Goal: Task Accomplishment & Management: Manage account settings

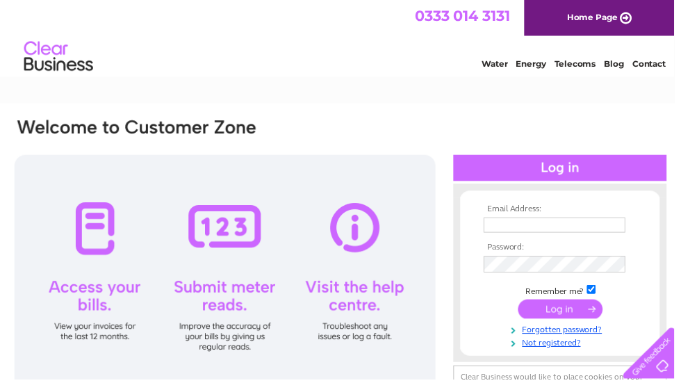
click at [582, 229] on input "text" at bounding box center [560, 227] width 143 height 15
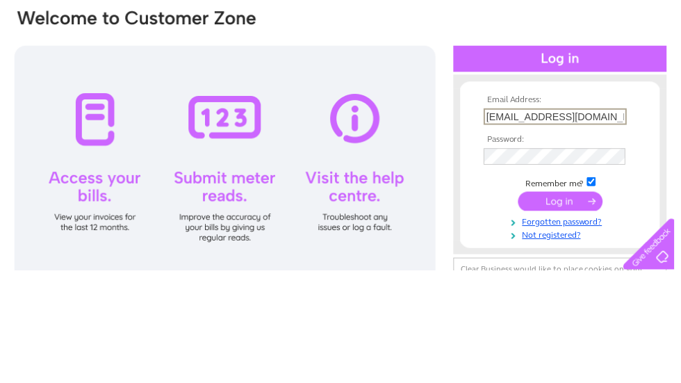
scroll to position [111, 0]
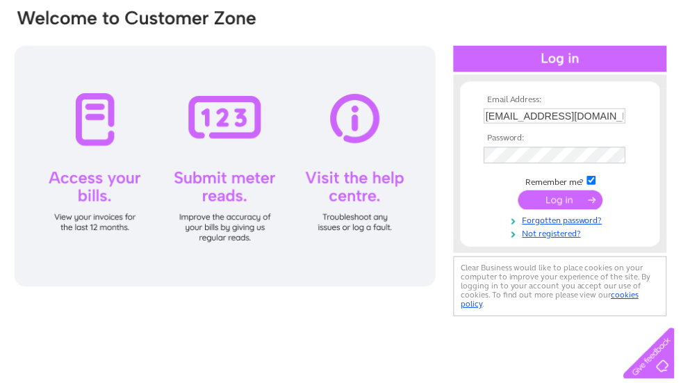
type input "Gillmdavies57@outlook.com"
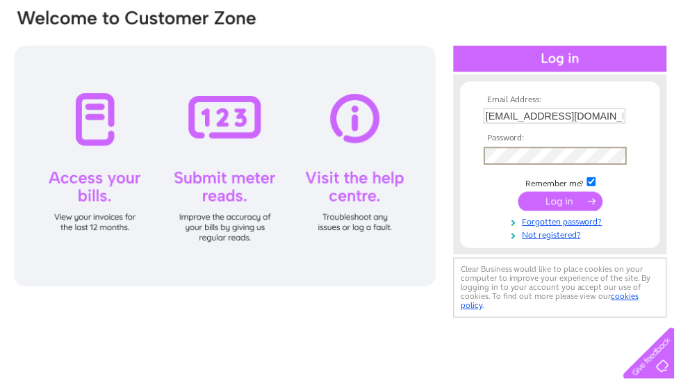
scroll to position [110, 0]
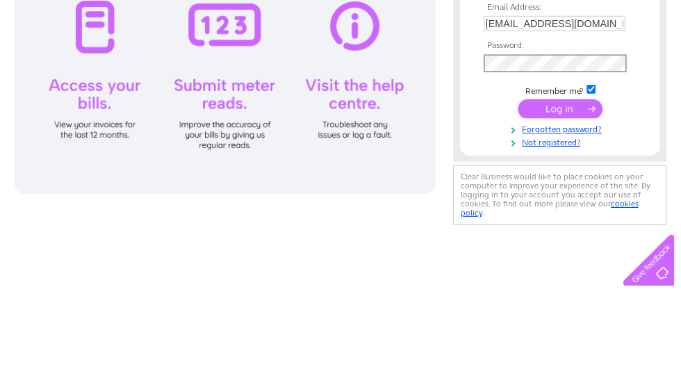
click at [578, 194] on input "submit" at bounding box center [565, 203] width 85 height 19
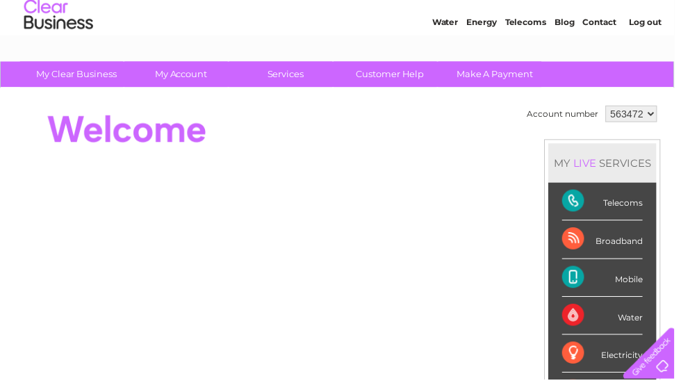
scroll to position [42, 0]
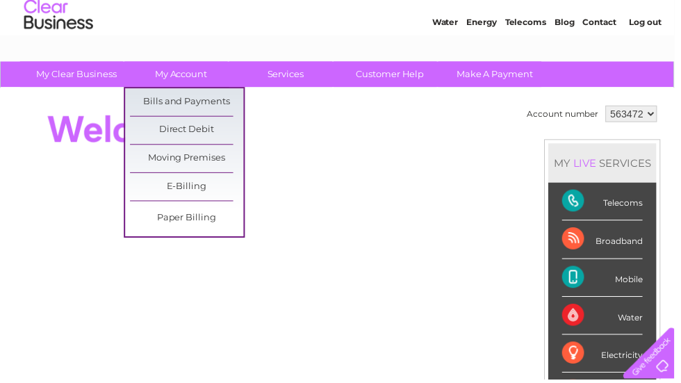
click at [216, 97] on link "Bills and Payments" at bounding box center [188, 103] width 115 height 28
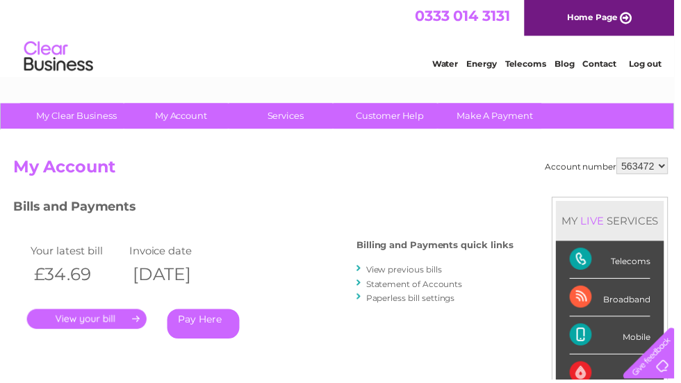
click at [111, 326] on link "." at bounding box center [87, 322] width 121 height 20
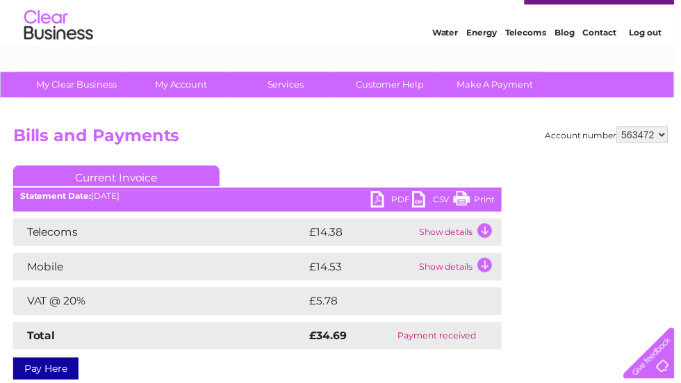
scroll to position [38, 0]
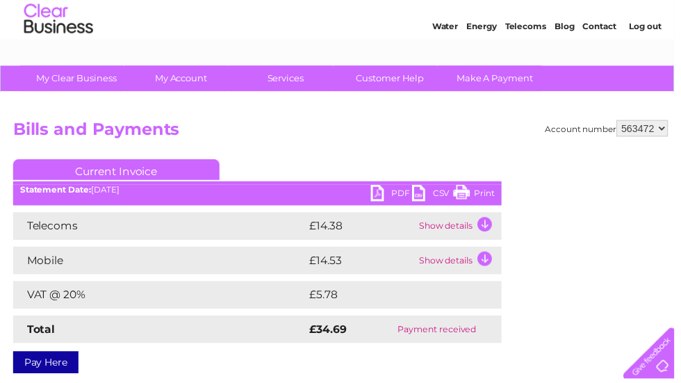
click at [487, 229] on td "Show details" at bounding box center [463, 228] width 87 height 28
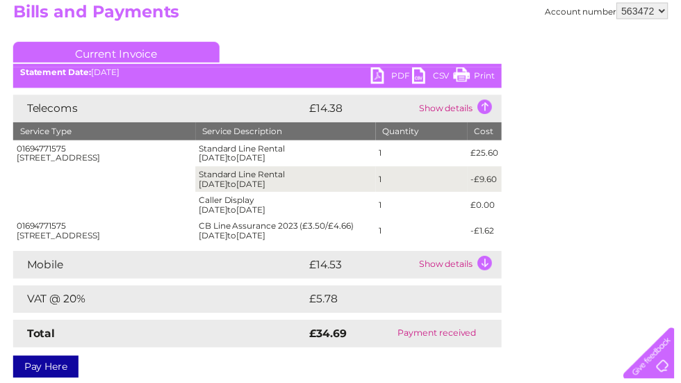
scroll to position [174, 0]
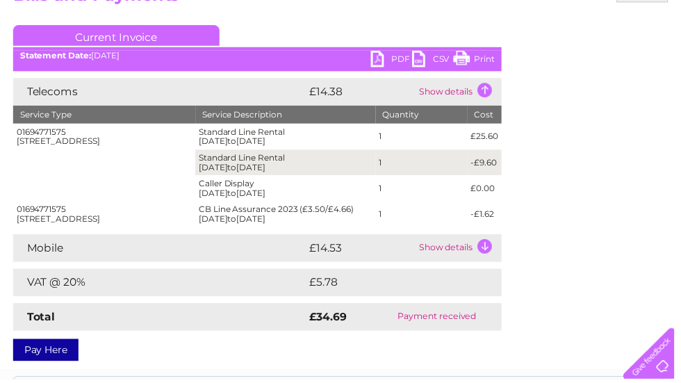
click at [486, 252] on td "Show details" at bounding box center [463, 250] width 87 height 28
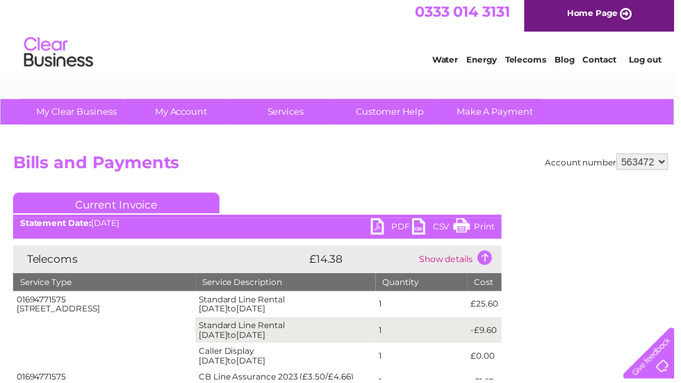
scroll to position [5, 0]
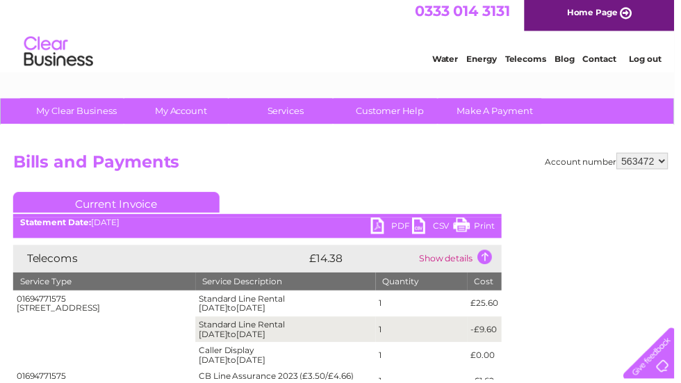
click at [651, 59] on link "Log out" at bounding box center [651, 60] width 33 height 10
